Goal: Complete application form

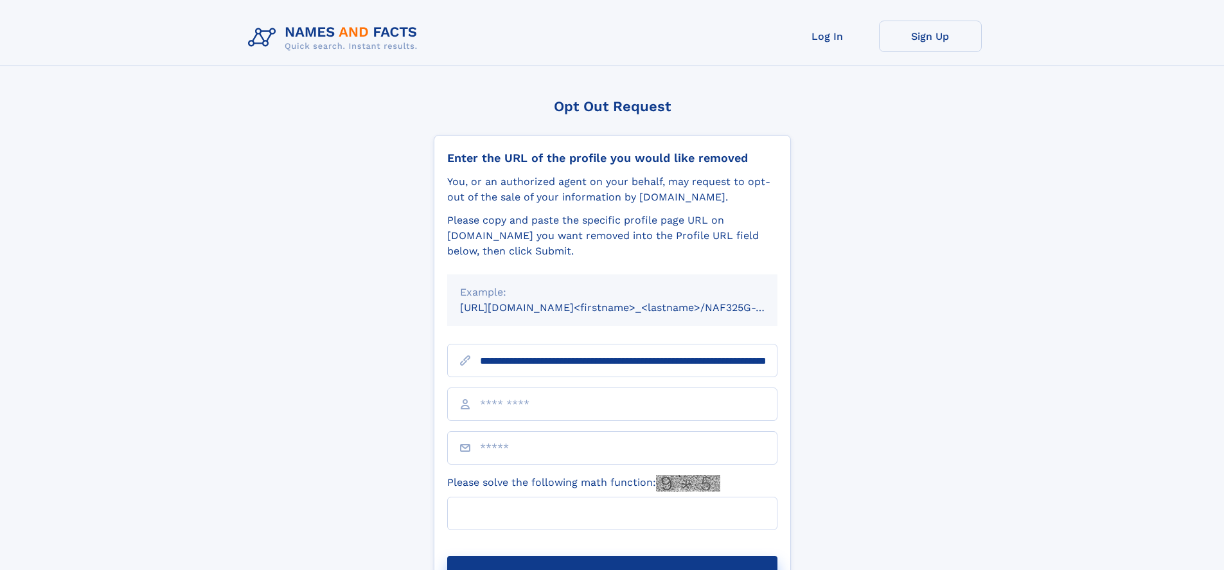
scroll to position [0, 132]
type input "**********"
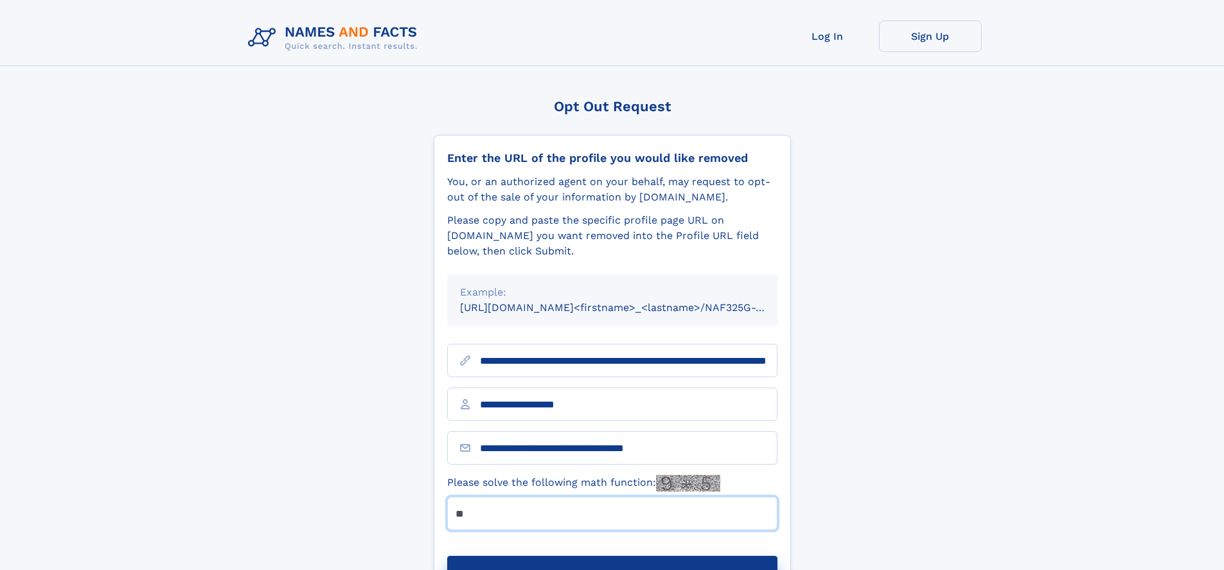
type input "**"
click at [612, 556] on button "Submit Opt Out Request" at bounding box center [612, 576] width 330 height 41
